Goal: Information Seeking & Learning: Find specific fact

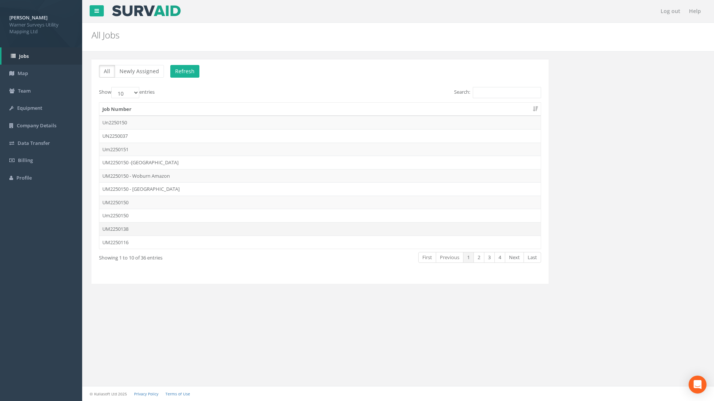
click at [134, 230] on td "UM2250138" at bounding box center [319, 228] width 441 height 13
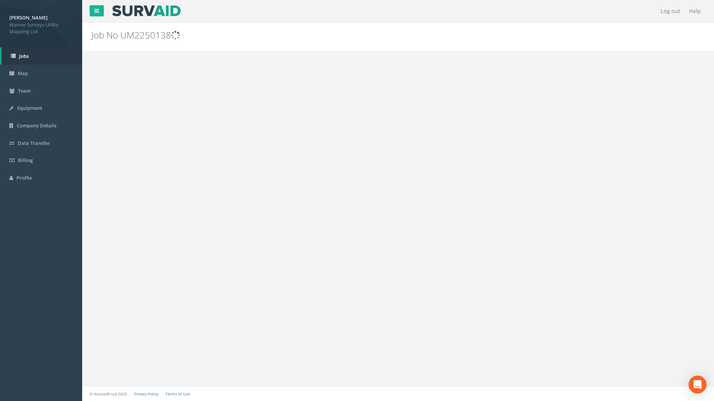
click at [134, 230] on div "Log out Help Job No UM2250138 PGMs for Job UM2250138 × There was an error fetch…" at bounding box center [398, 200] width 632 height 401
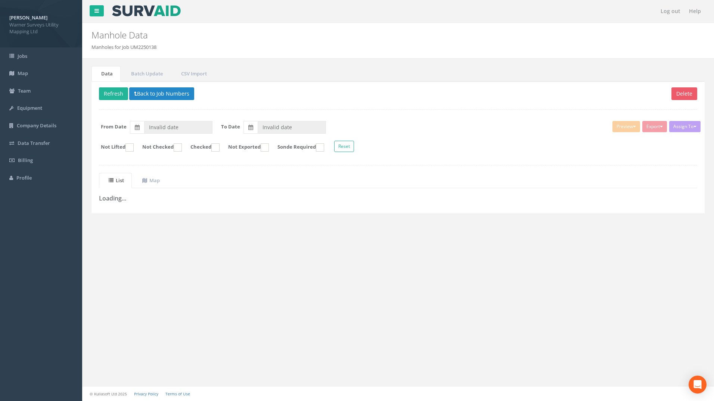
type input "[DATE]"
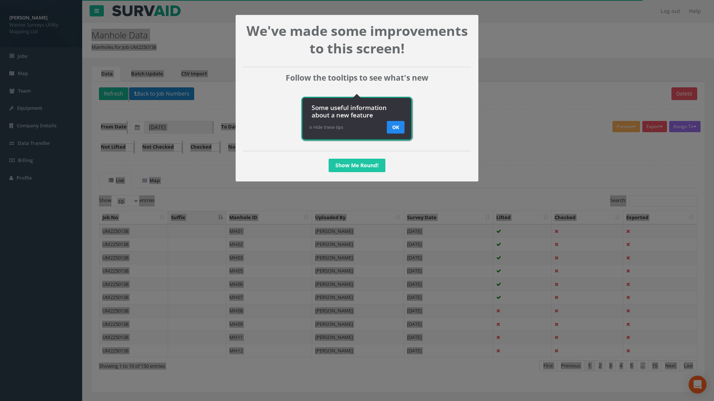
click at [352, 166] on link "Show Me Round!" at bounding box center [357, 165] width 57 height 13
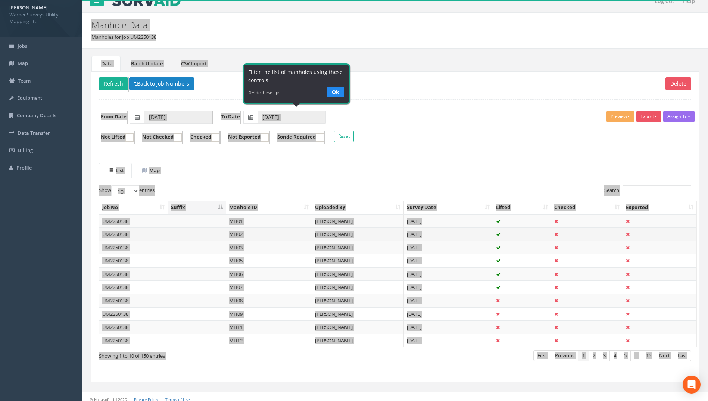
scroll to position [15, 0]
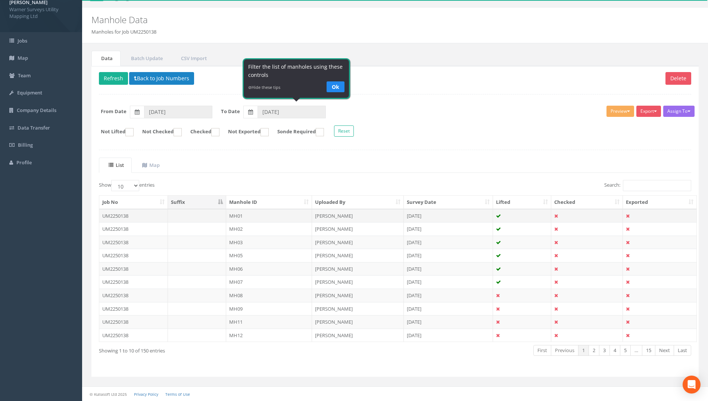
click at [123, 218] on td "UM2250138" at bounding box center [133, 215] width 69 height 13
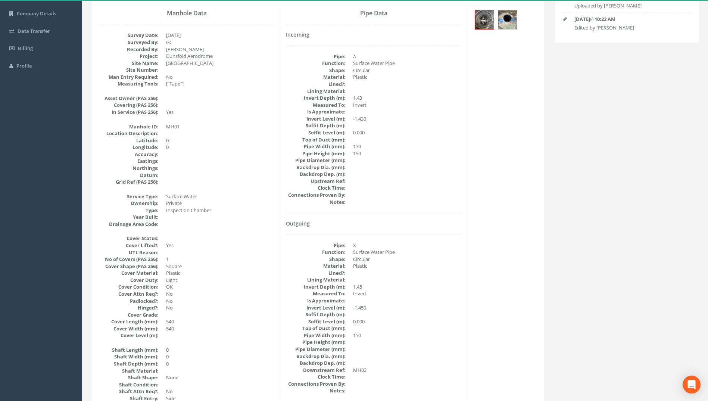
scroll to position [0, 0]
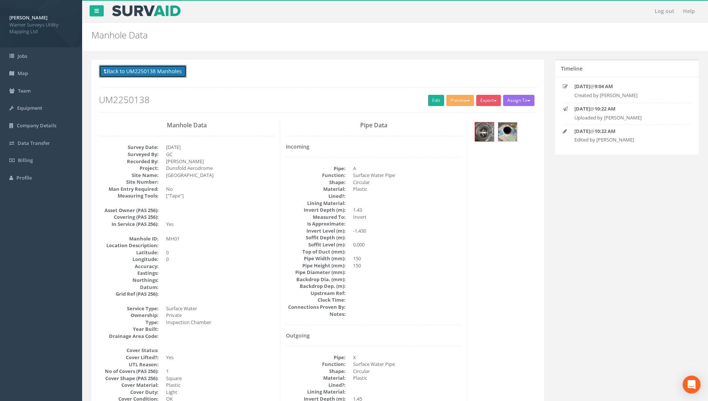
click at [128, 72] on button "Back to UM2250138 Manholes" at bounding box center [143, 71] width 88 height 13
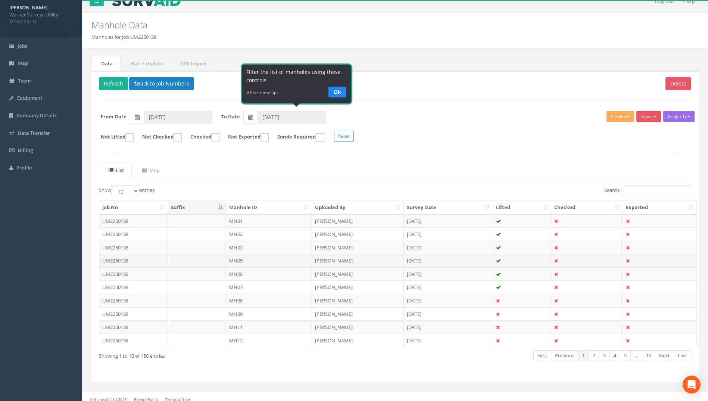
scroll to position [15, 0]
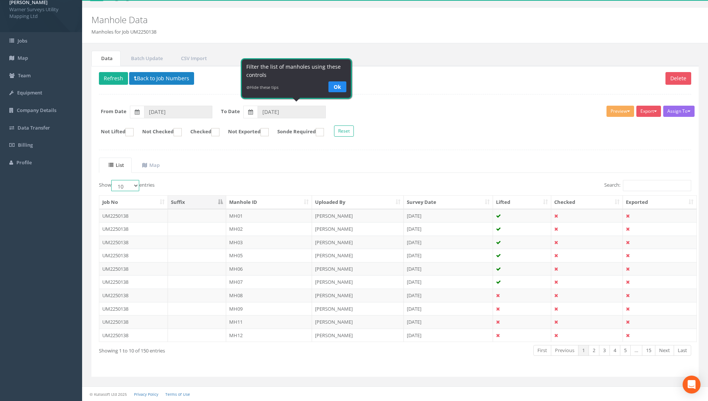
click at [132, 185] on select "10 25 50 100" at bounding box center [125, 185] width 28 height 11
select select "100"
click at [112, 180] on select "10 25 50 100" at bounding box center [125, 185] width 28 height 11
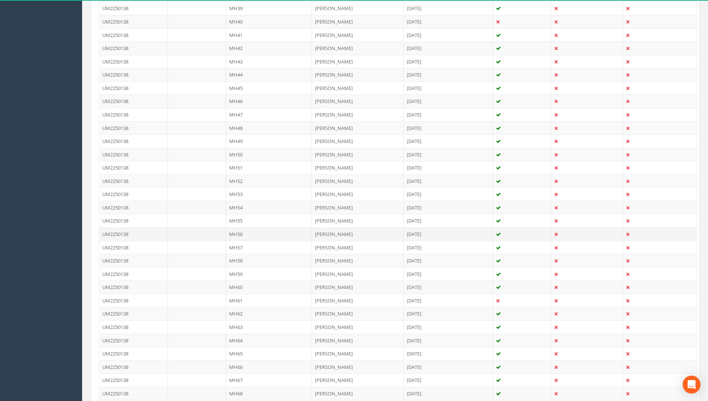
scroll to position [762, 0]
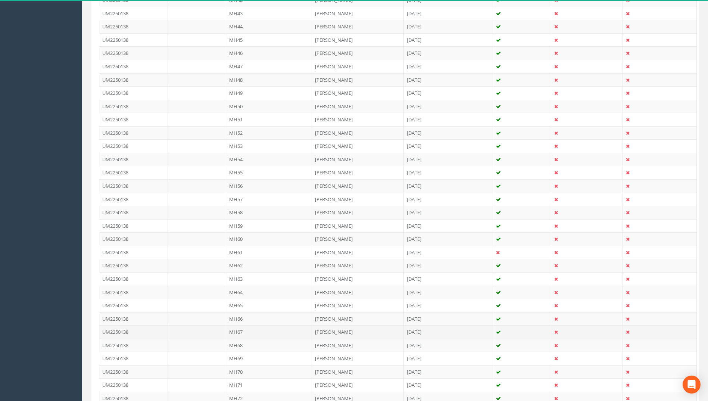
click at [118, 275] on td "UM2250138" at bounding box center [133, 331] width 69 height 13
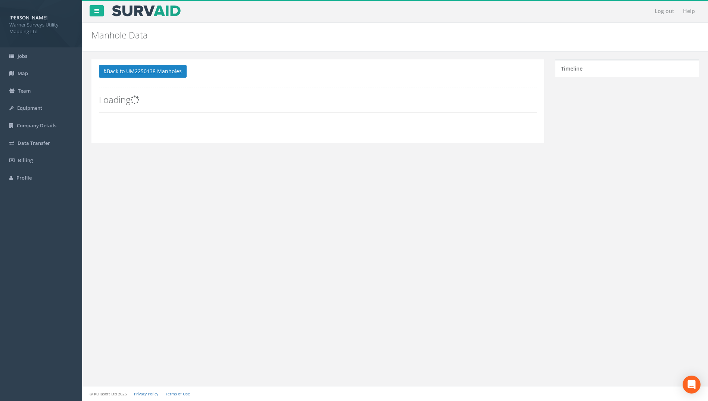
scroll to position [0, 0]
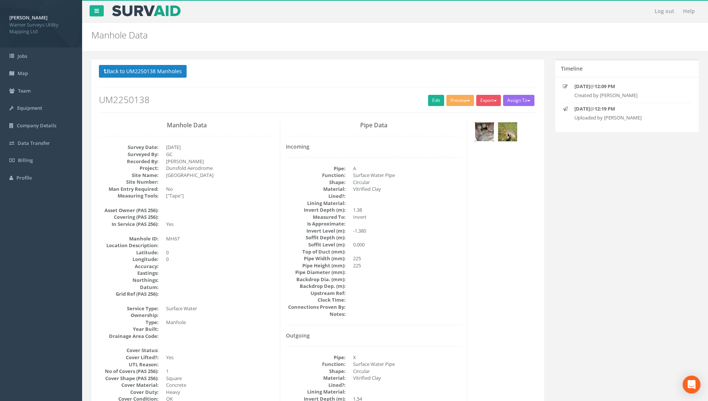
click at [489, 138] on img at bounding box center [484, 131] width 19 height 19
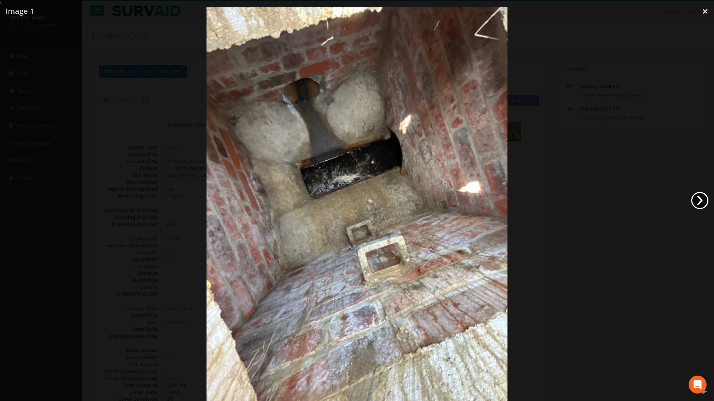
click at [564, 203] on link "›" at bounding box center [699, 200] width 17 height 17
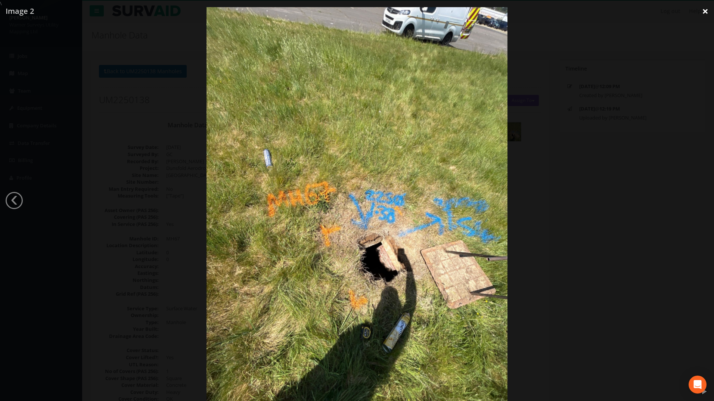
click at [564, 7] on link "×" at bounding box center [705, 11] width 18 height 22
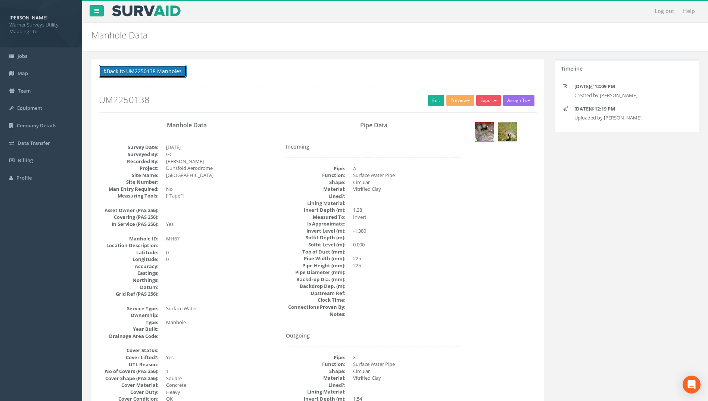
click at [123, 73] on button "Back to UM2250138 Manholes" at bounding box center [143, 71] width 88 height 13
